Goal: Information Seeking & Learning: Learn about a topic

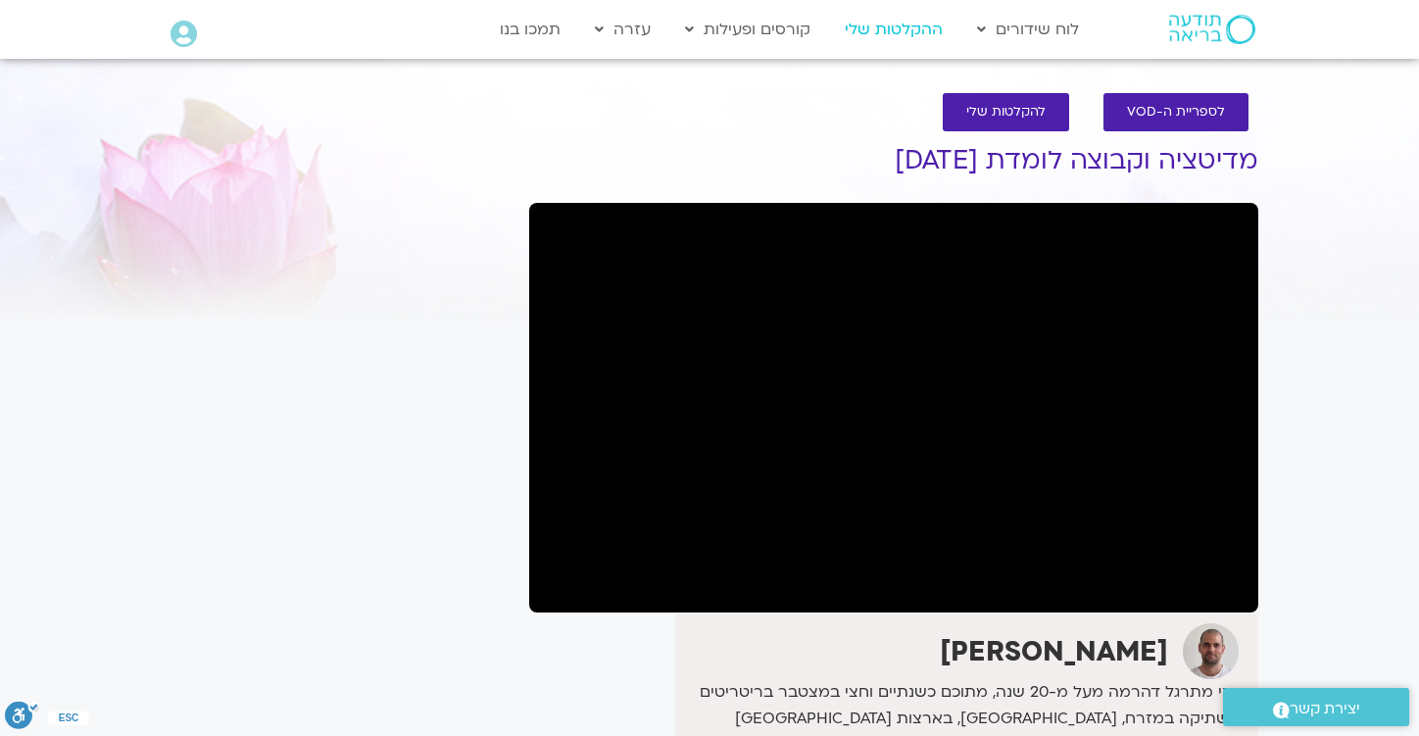
click at [891, 34] on link "ההקלטות שלי" at bounding box center [894, 29] width 118 height 37
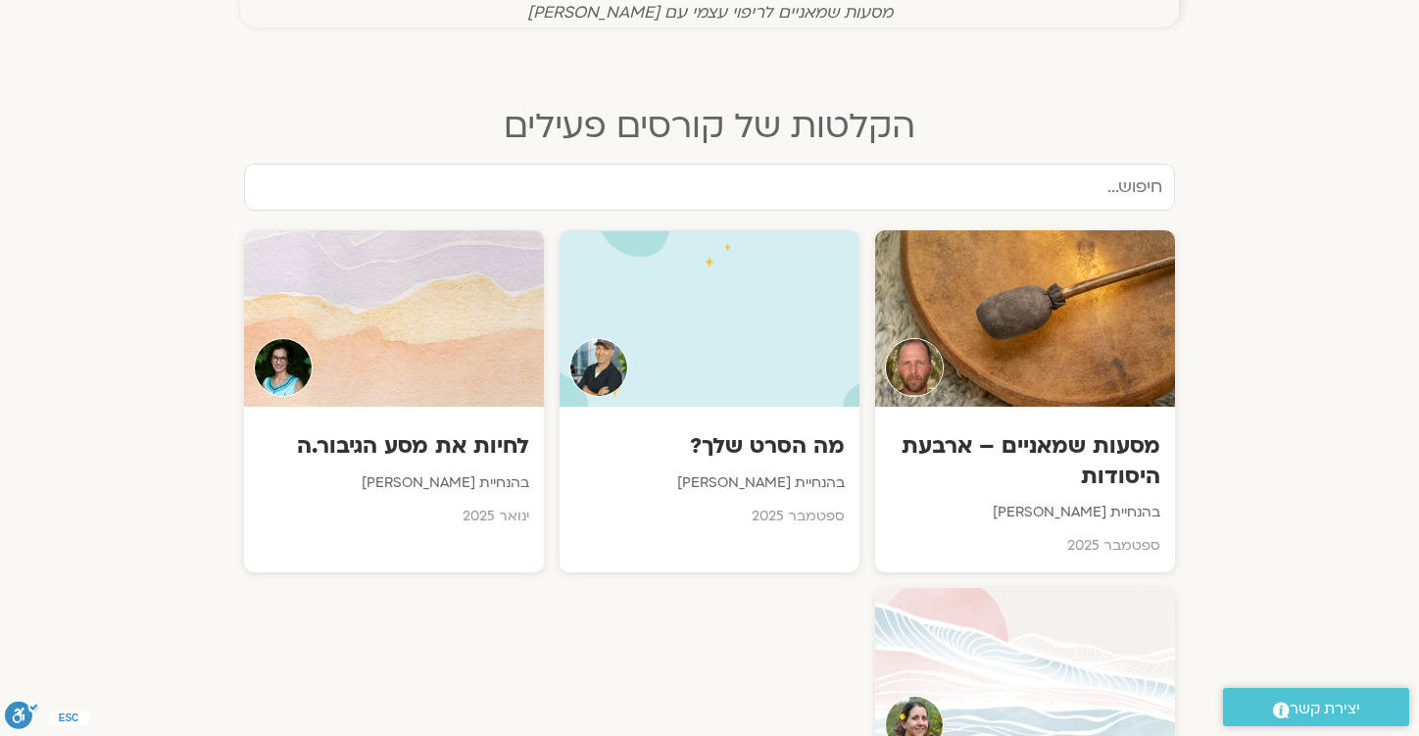
scroll to position [865, 0]
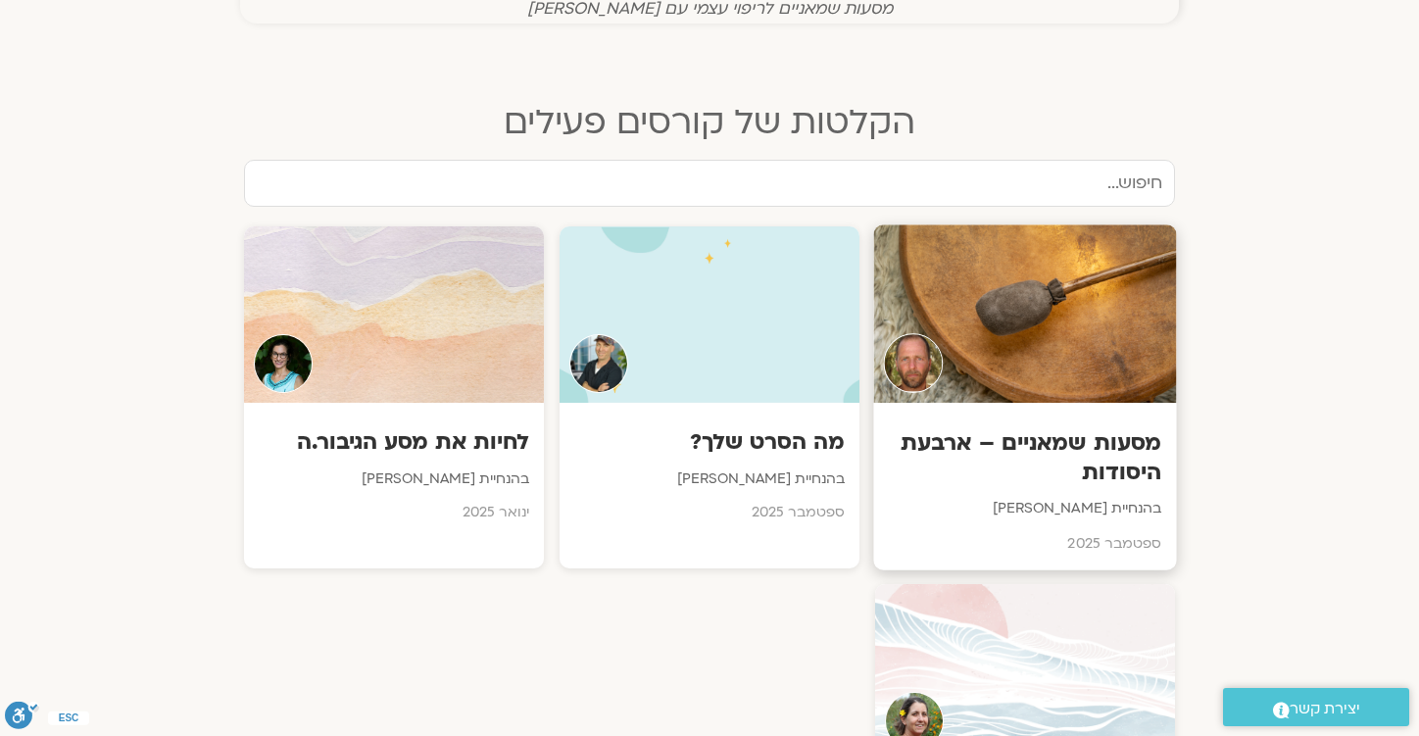
click at [1021, 339] on div at bounding box center [1024, 314] width 303 height 178
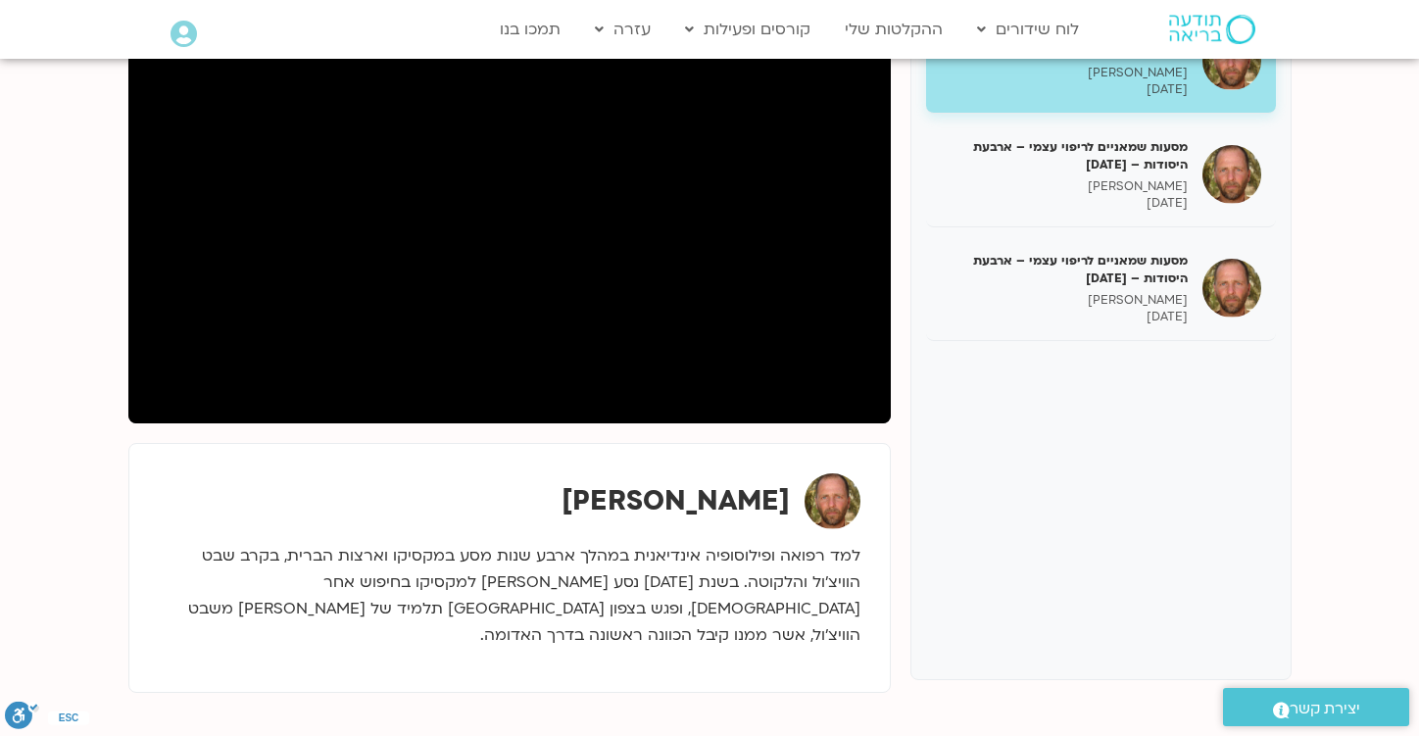
scroll to position [322, 0]
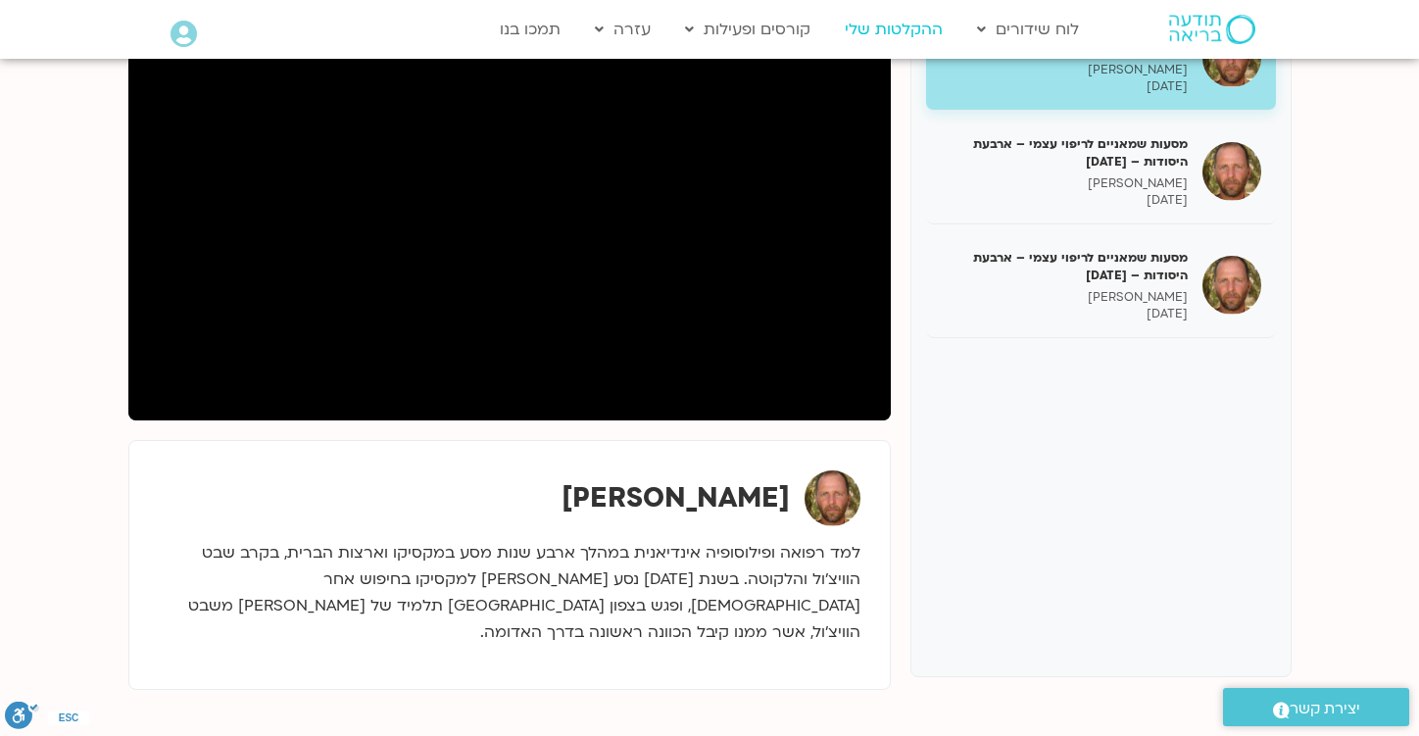
click at [877, 31] on link "ההקלטות שלי" at bounding box center [894, 29] width 118 height 37
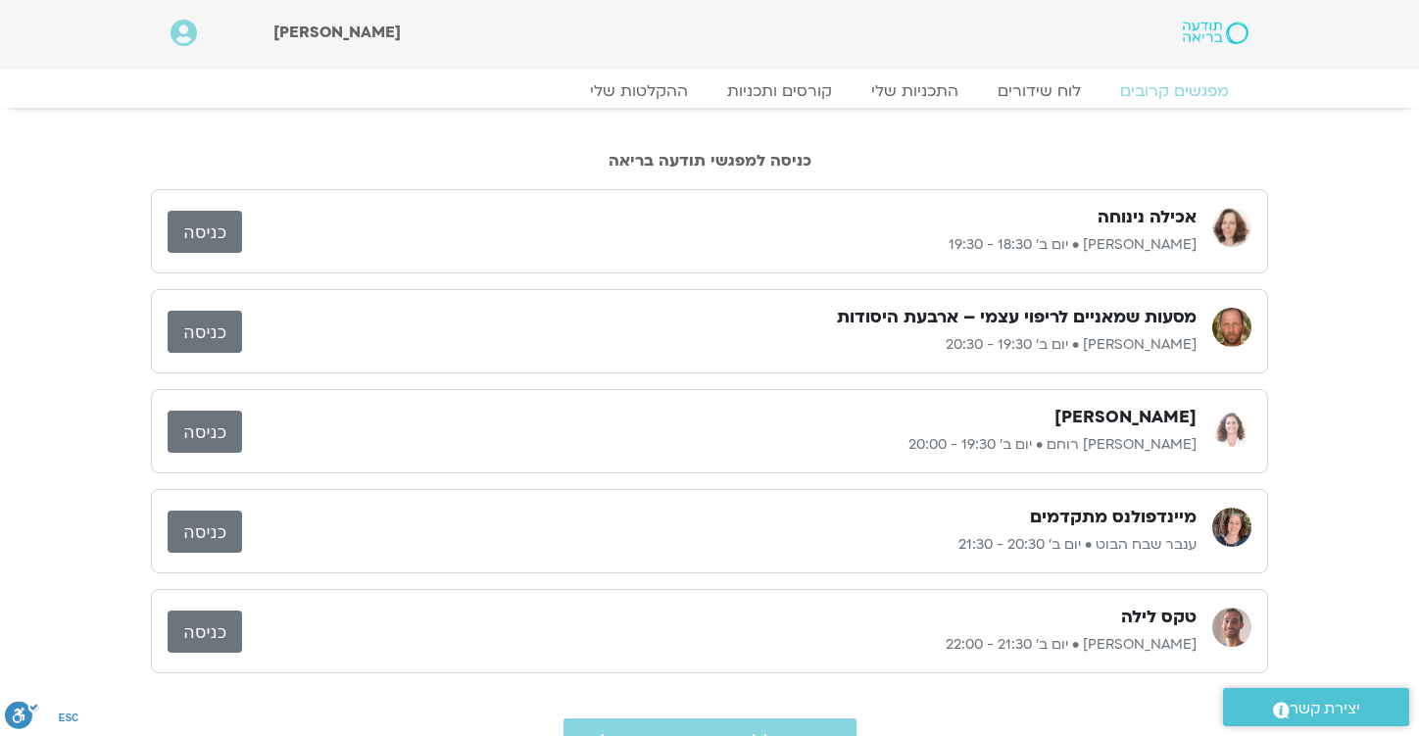
click at [182, 336] on link "כניסה" at bounding box center [205, 332] width 74 height 42
click at [645, 88] on link "ההקלטות שלי" at bounding box center [639, 91] width 165 height 24
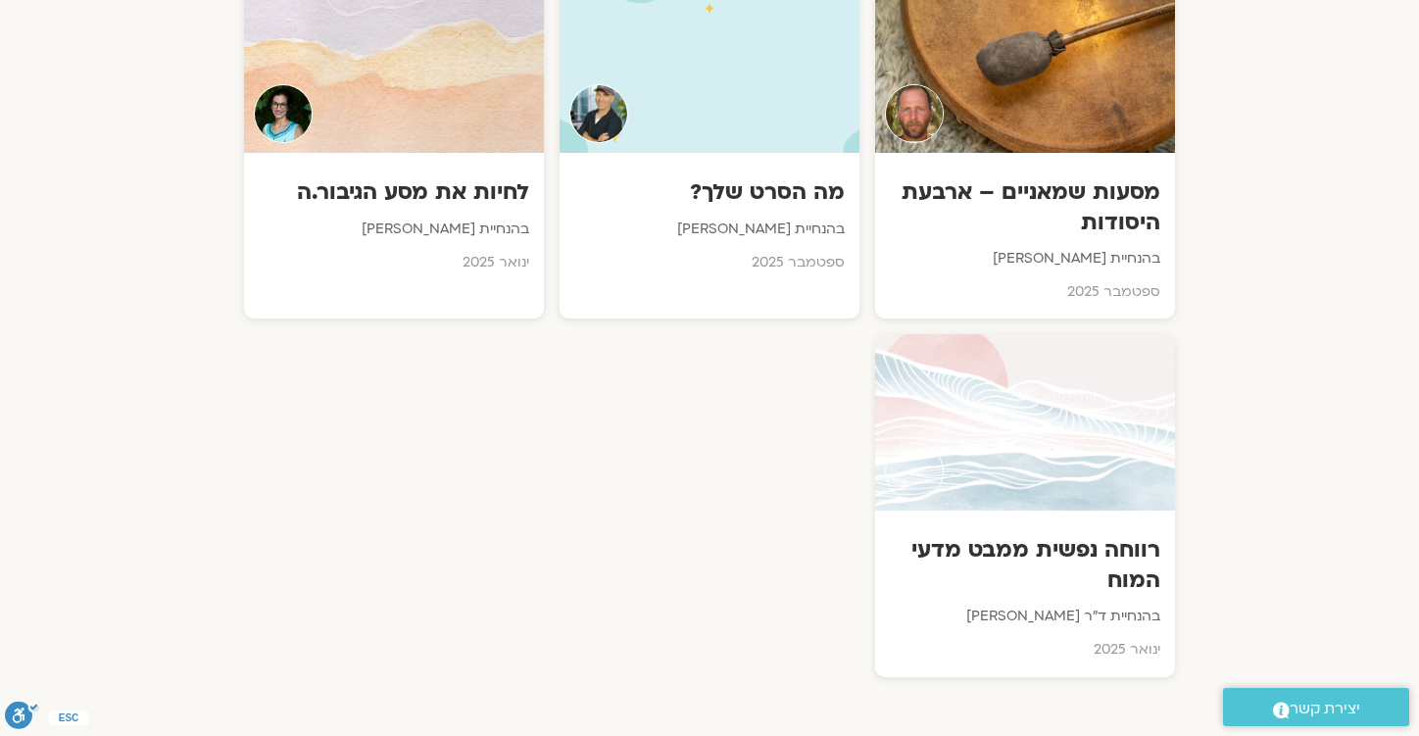
scroll to position [1119, 0]
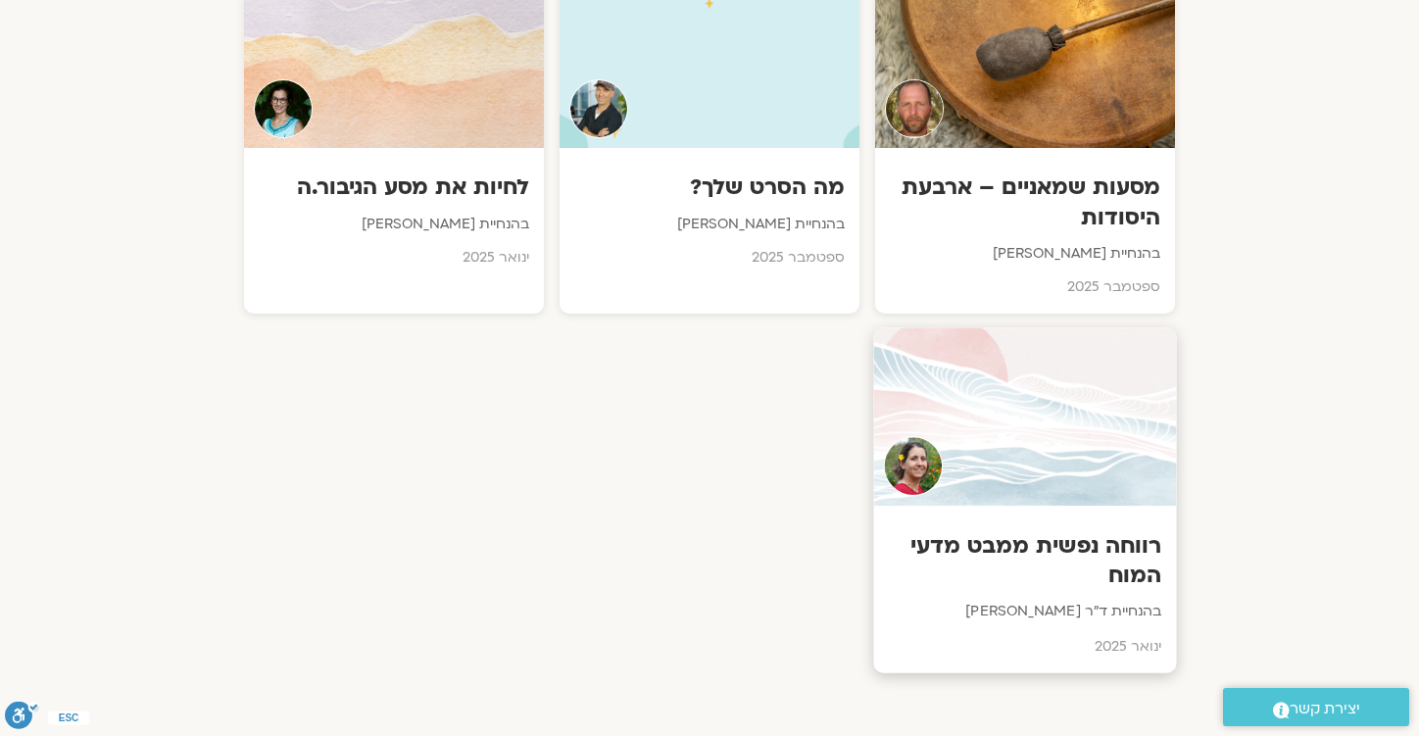
click at [1041, 543] on h3 "רווחה נפשית ממבט מדעי המוח" at bounding box center [1025, 561] width 273 height 60
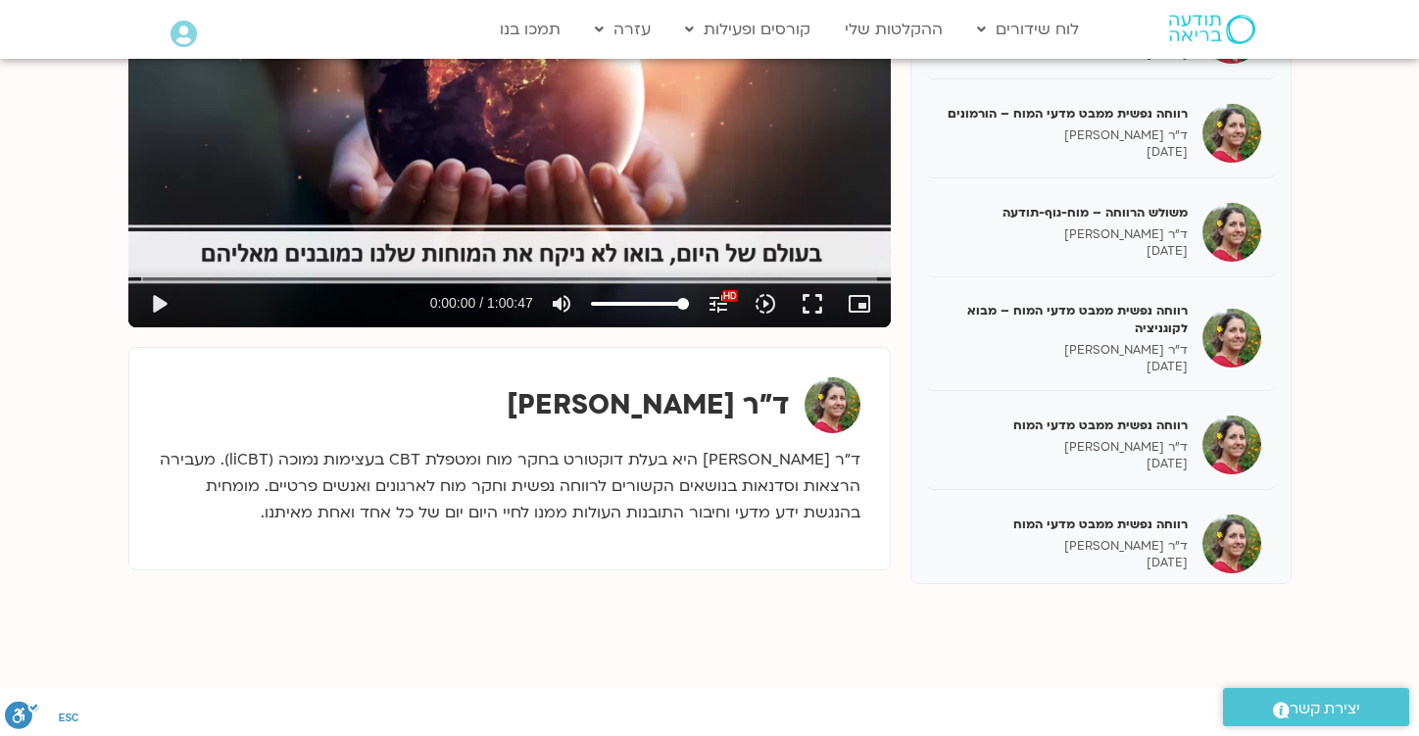
scroll to position [2079, 0]
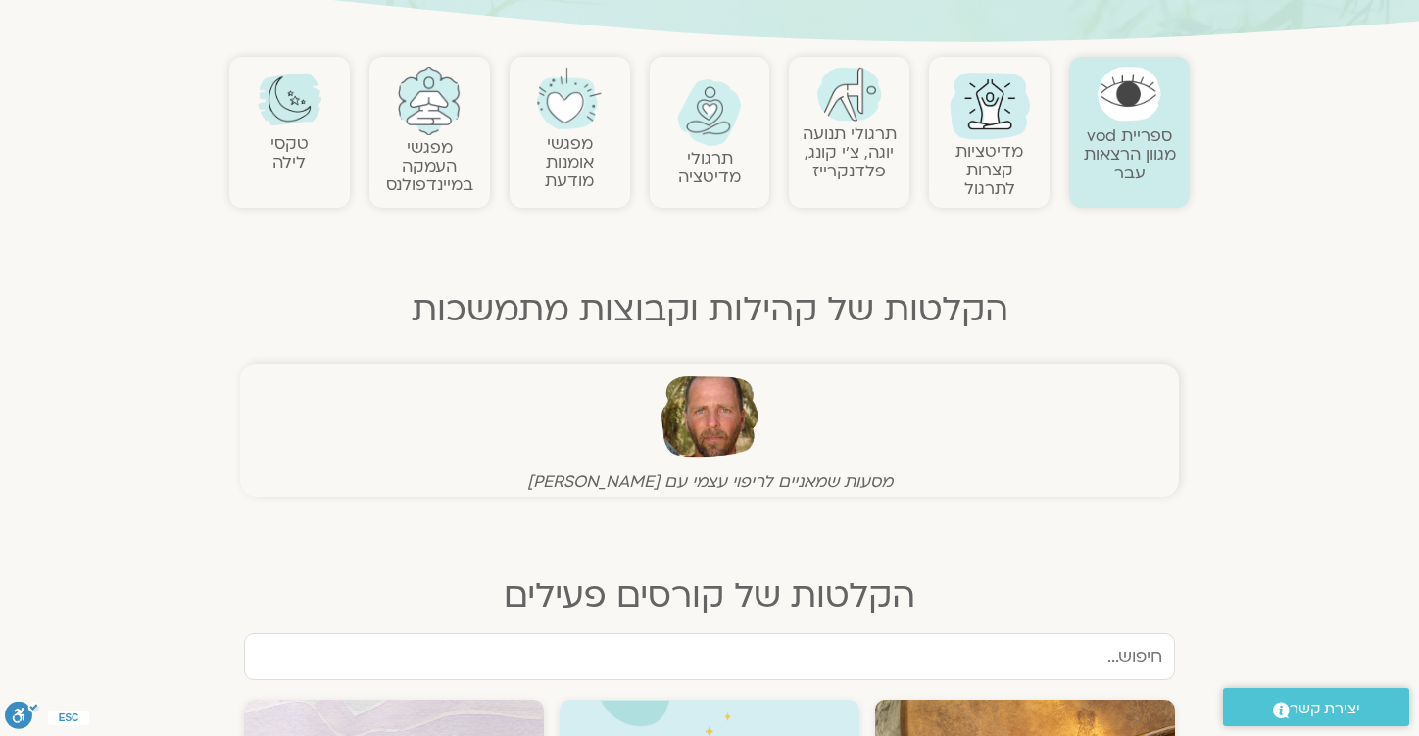
scroll to position [385, 0]
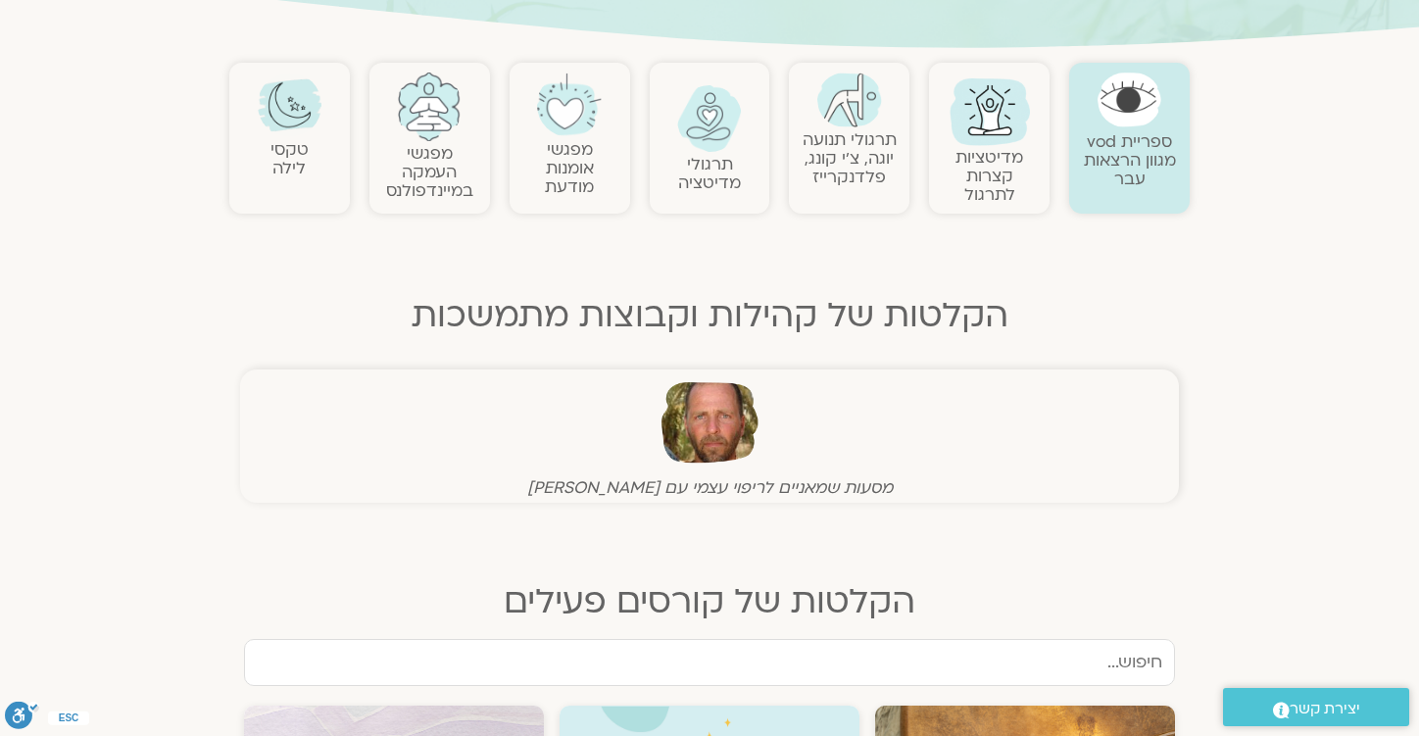
click at [286, 155] on link "טקסי לילה" at bounding box center [290, 158] width 38 height 41
